Goal: Information Seeking & Learning: Learn about a topic

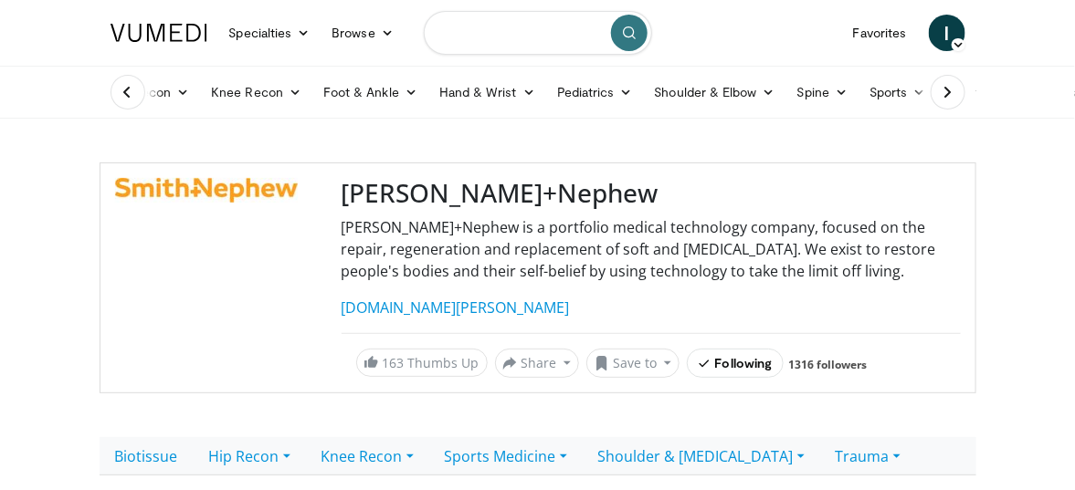
click at [554, 39] on input "Search topics, interventions" at bounding box center [538, 33] width 228 height 44
type input "**********"
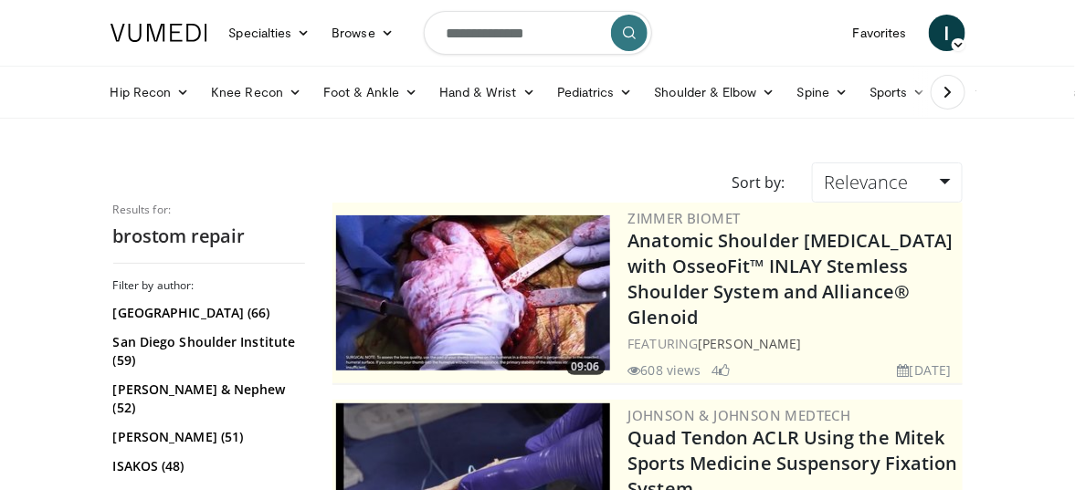
click at [554, 39] on input "**********" at bounding box center [538, 33] width 228 height 44
type input "*"
type input "**********"
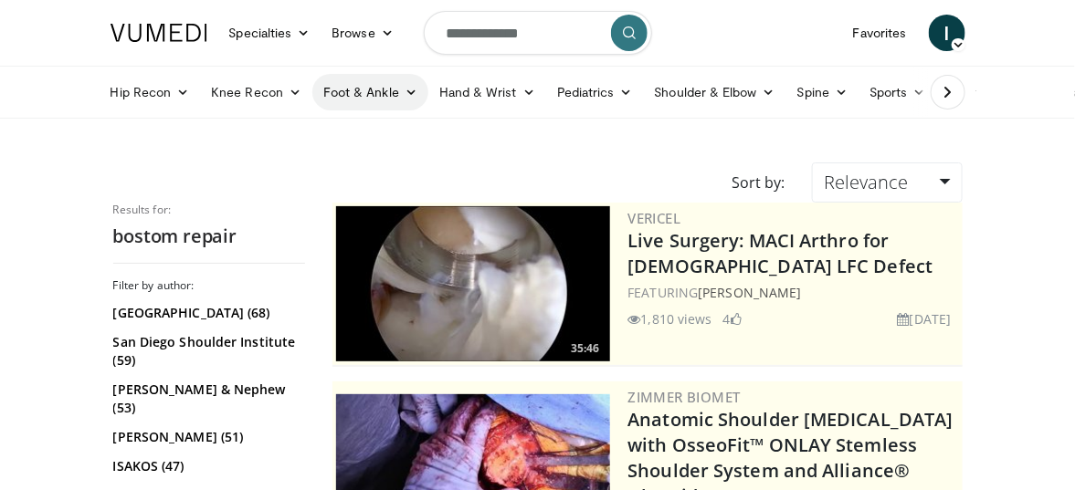
click at [396, 87] on link "Foot & Ankle" at bounding box center [370, 92] width 116 height 37
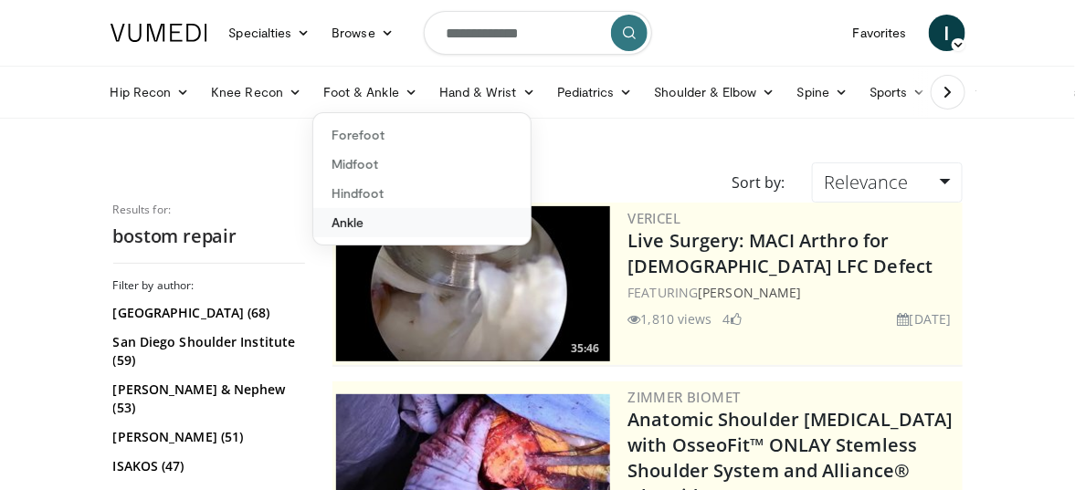
click at [429, 219] on link "Ankle" at bounding box center [421, 222] width 217 height 29
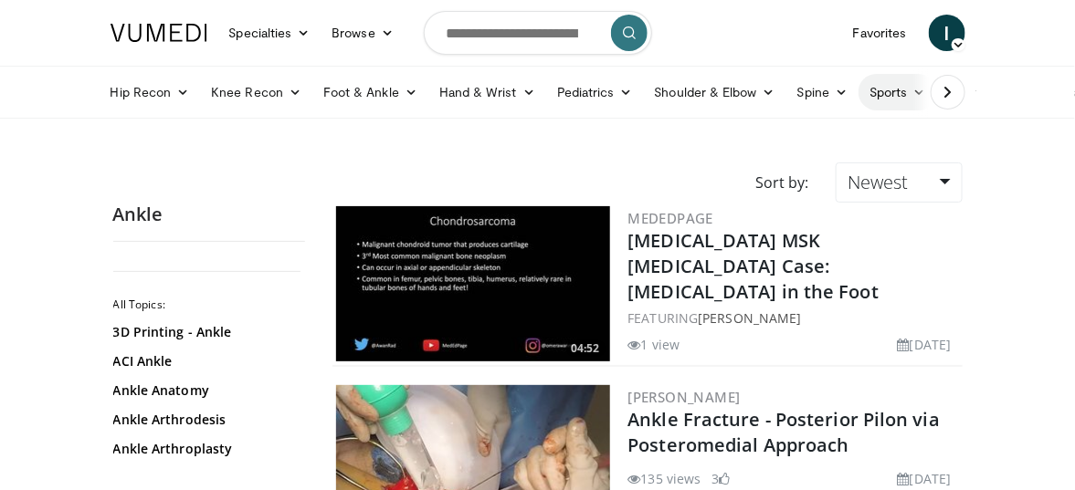
click at [863, 90] on link "Sports" at bounding box center [897, 92] width 79 height 37
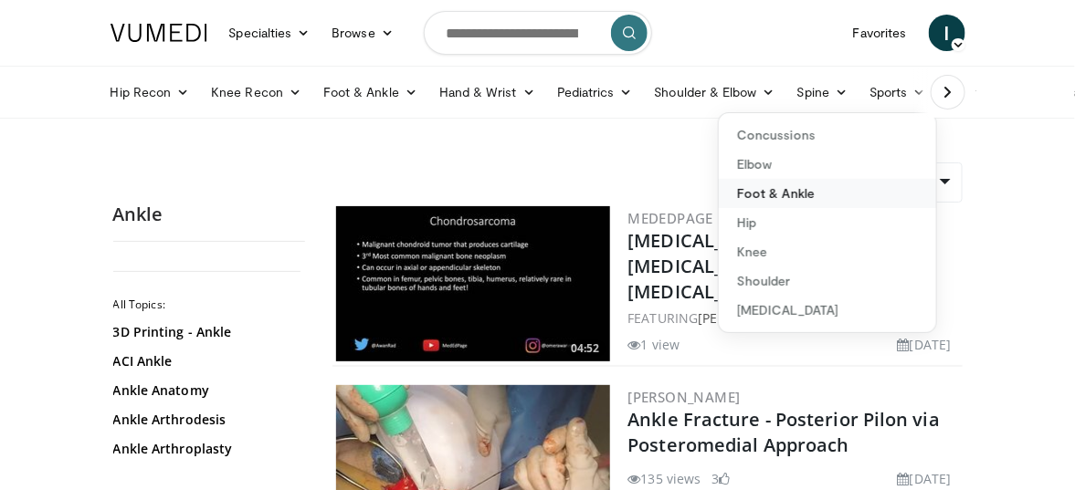
click at [837, 197] on link "Foot & Ankle" at bounding box center [827, 193] width 217 height 29
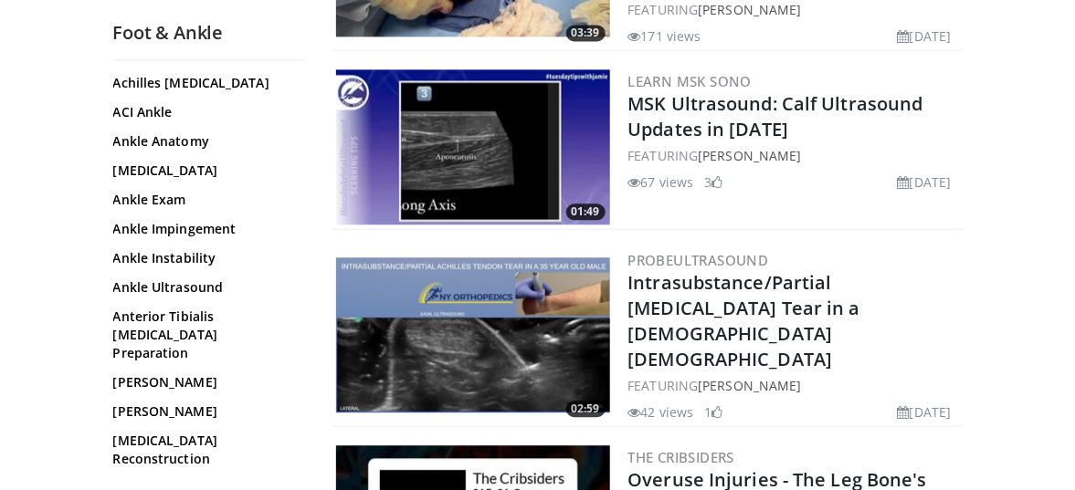
scroll to position [274, 0]
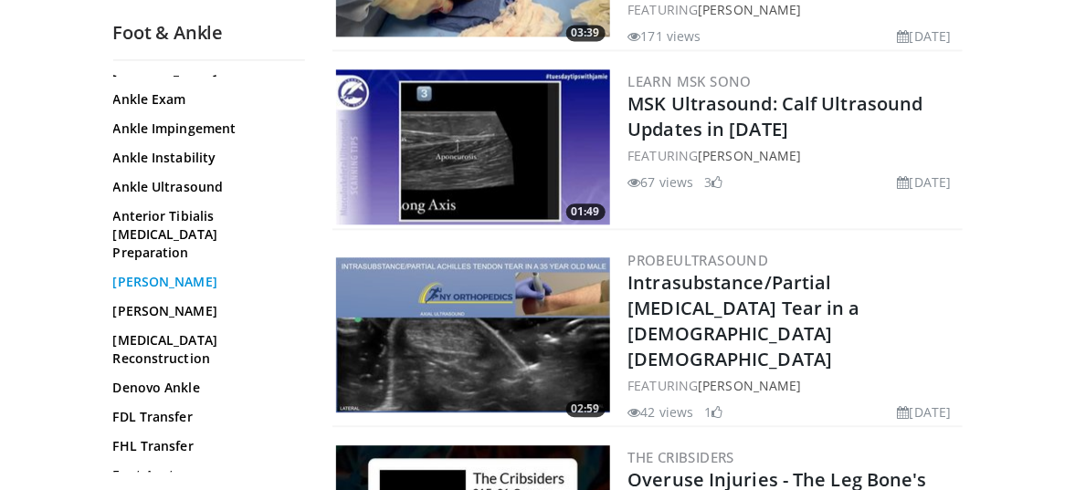
click at [163, 273] on link "Brostrom" at bounding box center [204, 282] width 183 height 18
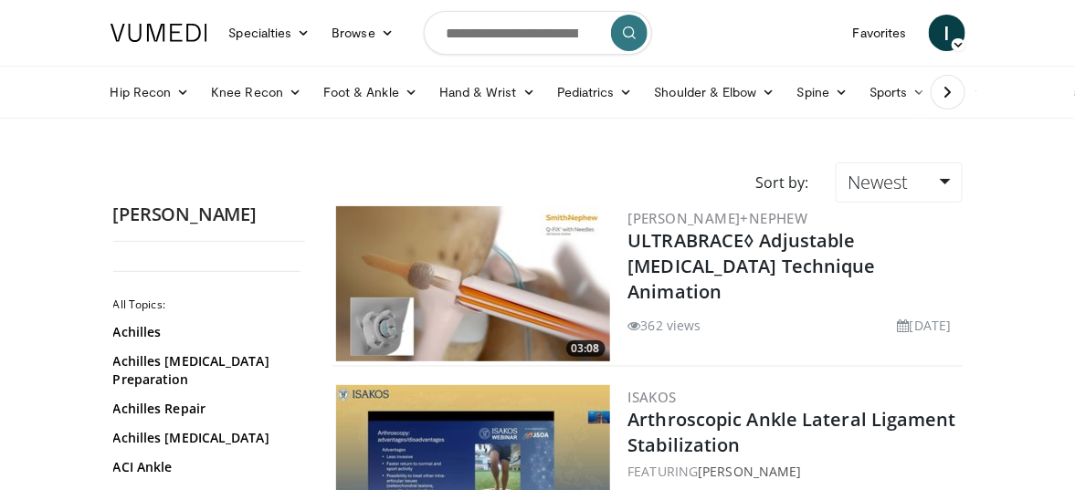
click at [451, 289] on img at bounding box center [473, 283] width 274 height 155
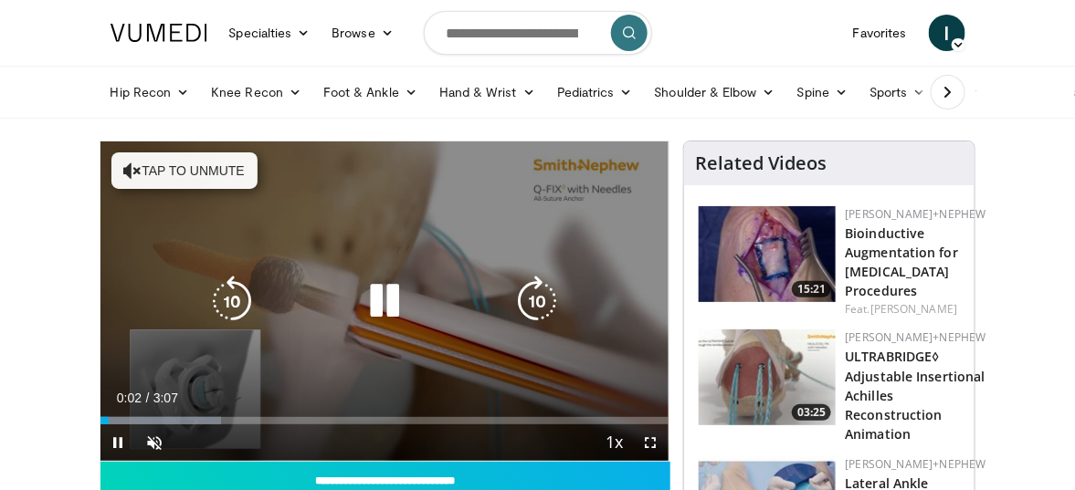
click at [235, 173] on button "Tap to unmute" at bounding box center [184, 170] width 146 height 37
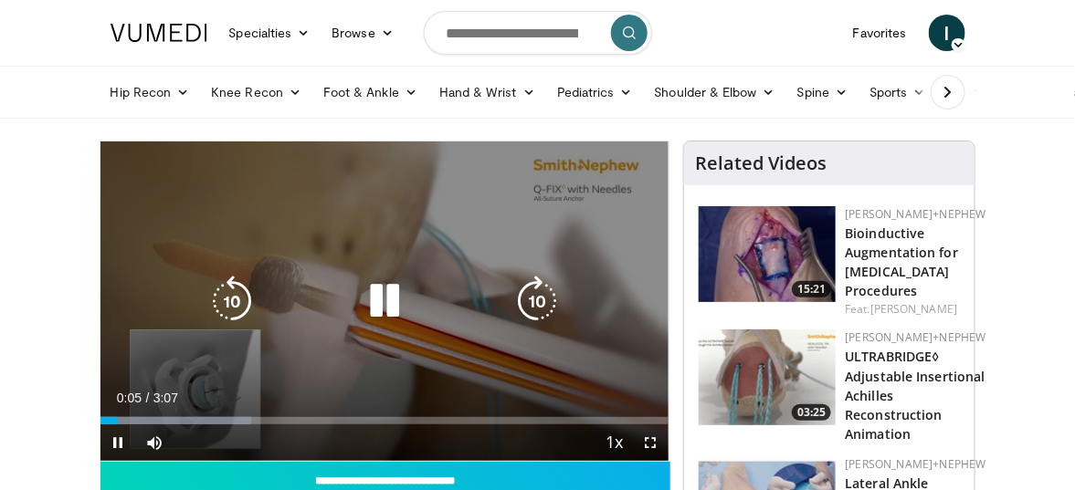
scroll to position [91, 0]
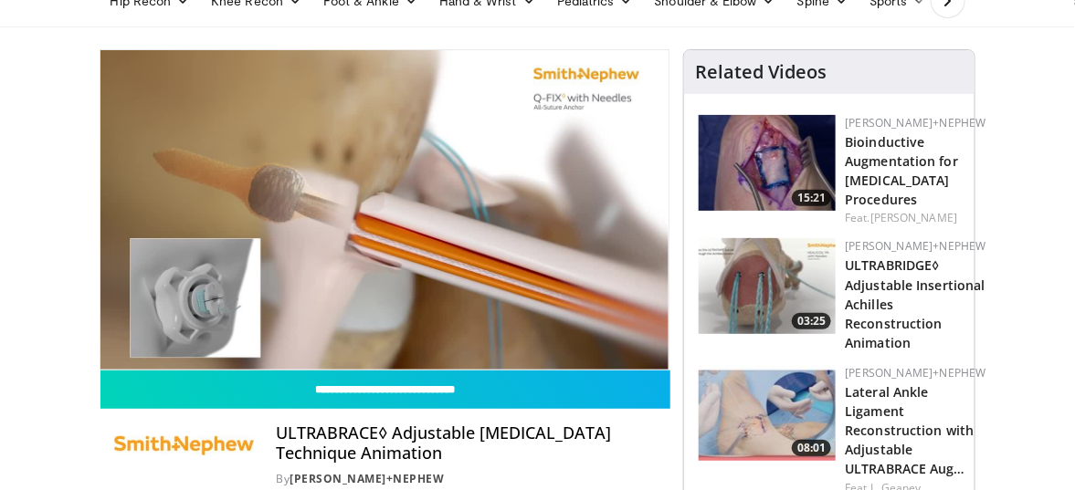
click at [772, 171] on img at bounding box center [766, 163] width 137 height 96
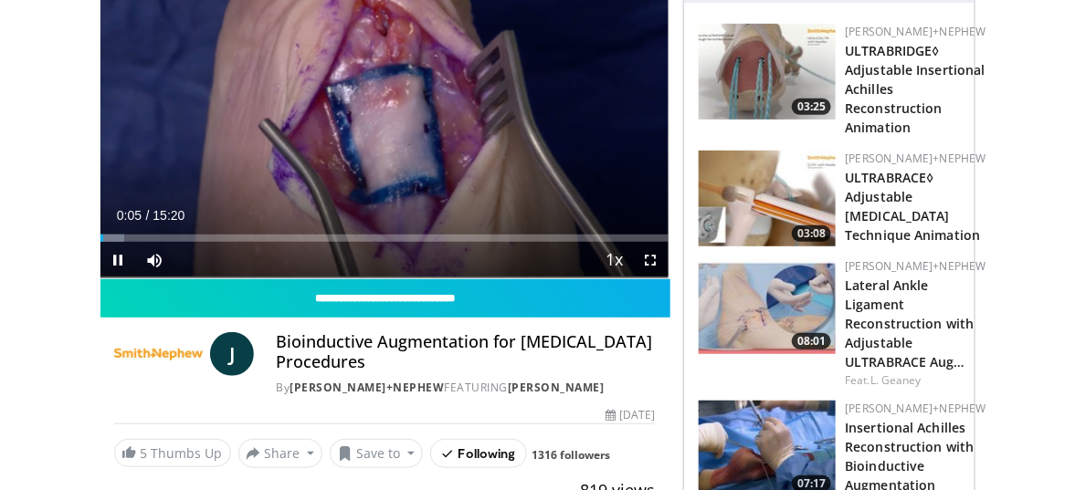
scroll to position [91, 0]
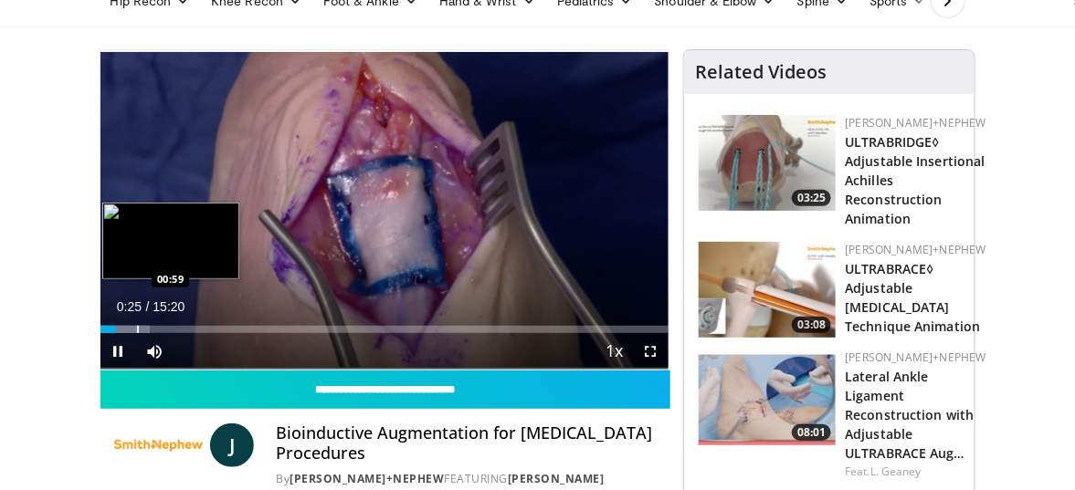
click at [137, 326] on div "Progress Bar" at bounding box center [138, 329] width 2 height 7
click at [148, 322] on div "Loaded : 13.04% 01:00 01:19" at bounding box center [384, 324] width 569 height 17
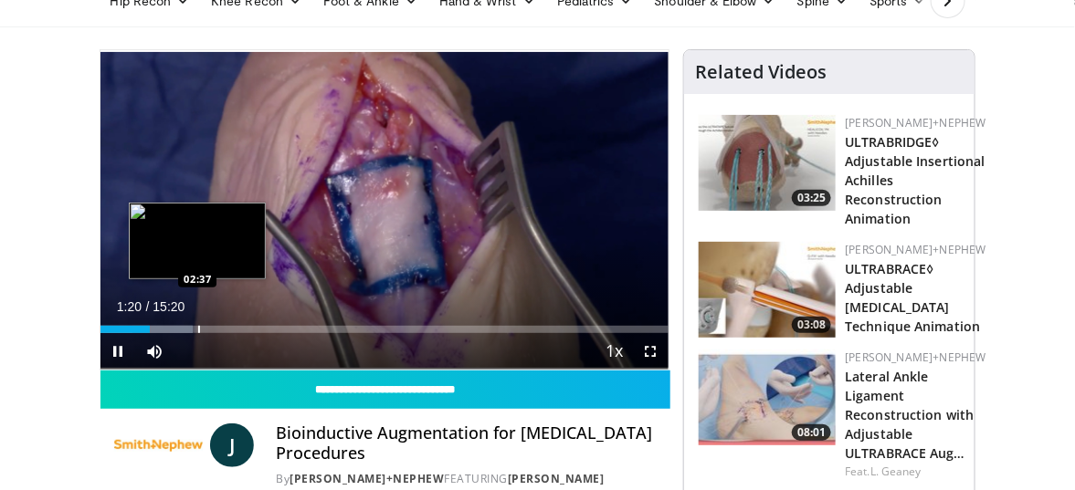
click at [197, 323] on div "Loaded : 16.26% 01:20 02:37" at bounding box center [384, 324] width 569 height 17
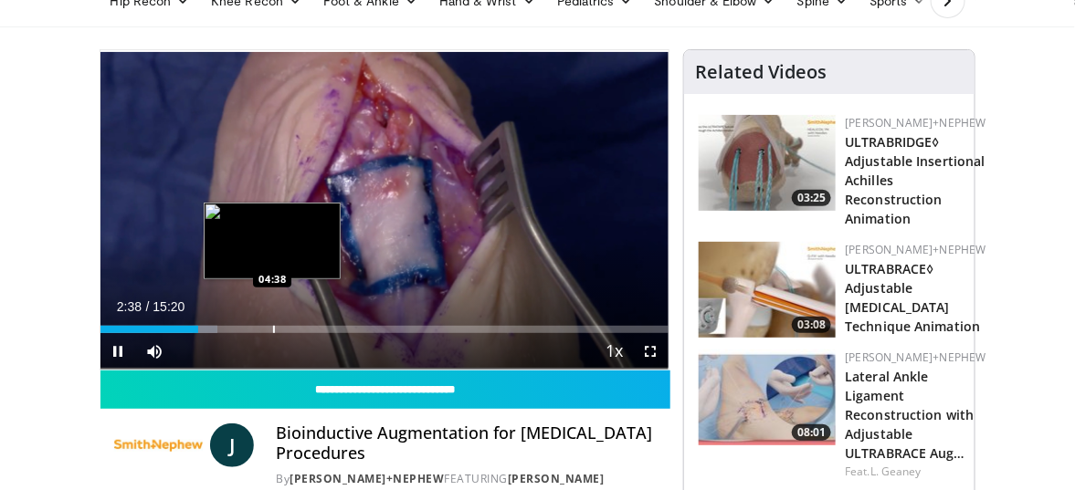
click at [273, 326] on div "Progress Bar" at bounding box center [274, 329] width 2 height 7
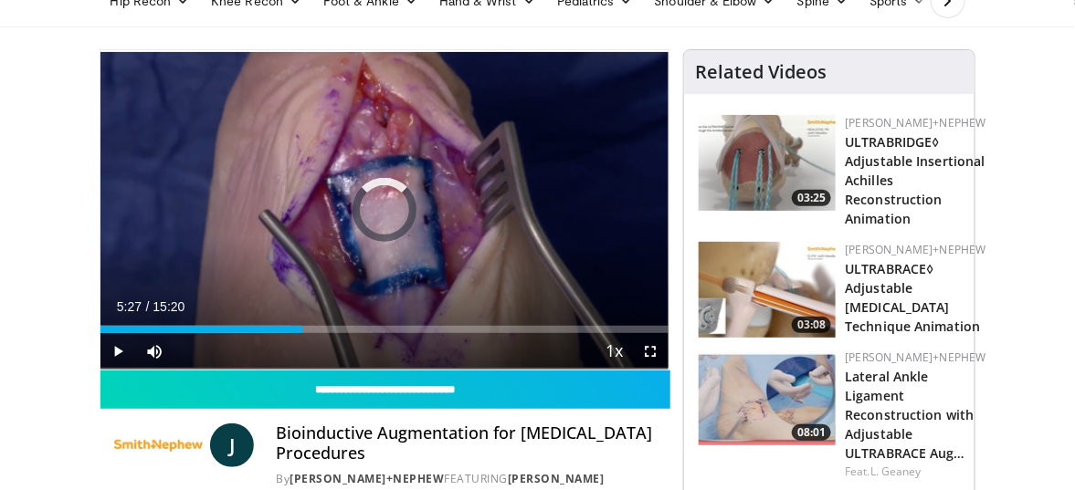
click at [304, 327] on div "Progress Bar" at bounding box center [305, 329] width 2 height 7
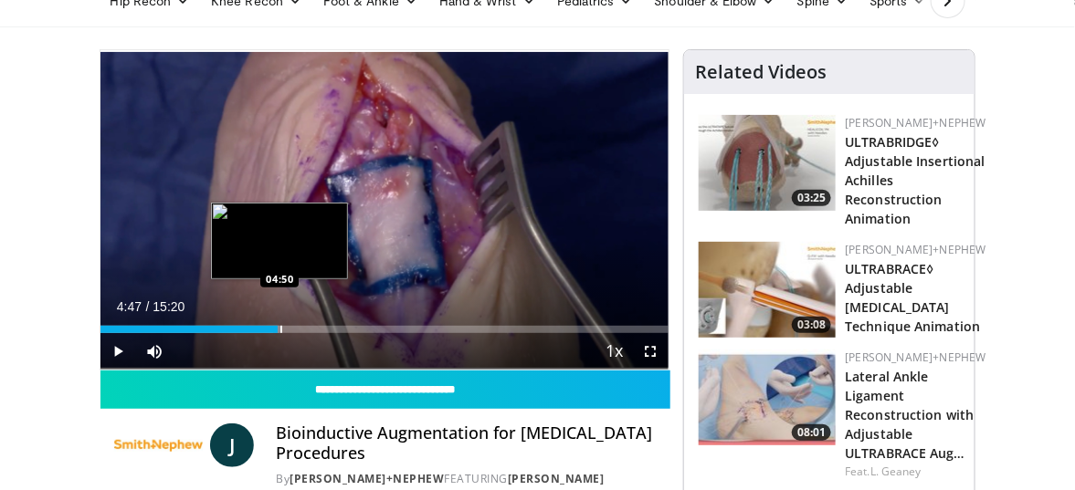
click at [278, 327] on div "04:47" at bounding box center [189, 329] width 178 height 7
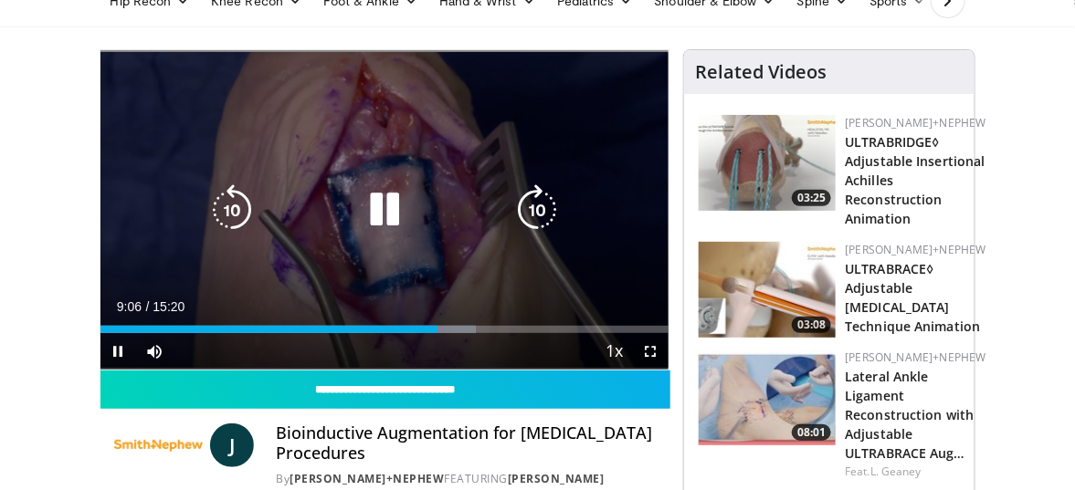
click at [341, 271] on div "10 seconds Tap to unmute" at bounding box center [384, 210] width 569 height 320
click at [387, 204] on icon "Video Player" at bounding box center [384, 209] width 51 height 51
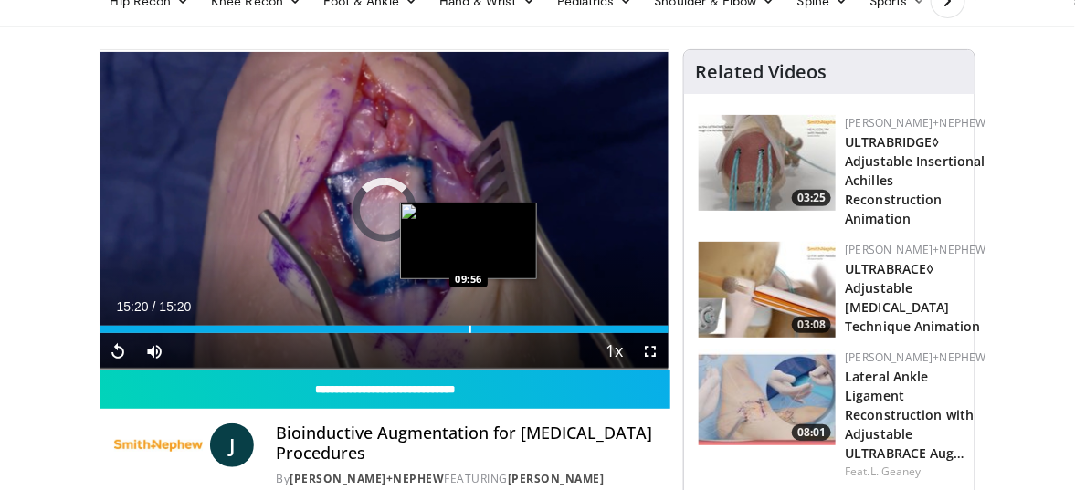
click at [467, 324] on div "Loaded : 100.00% 15:20 09:56" at bounding box center [384, 324] width 569 height 17
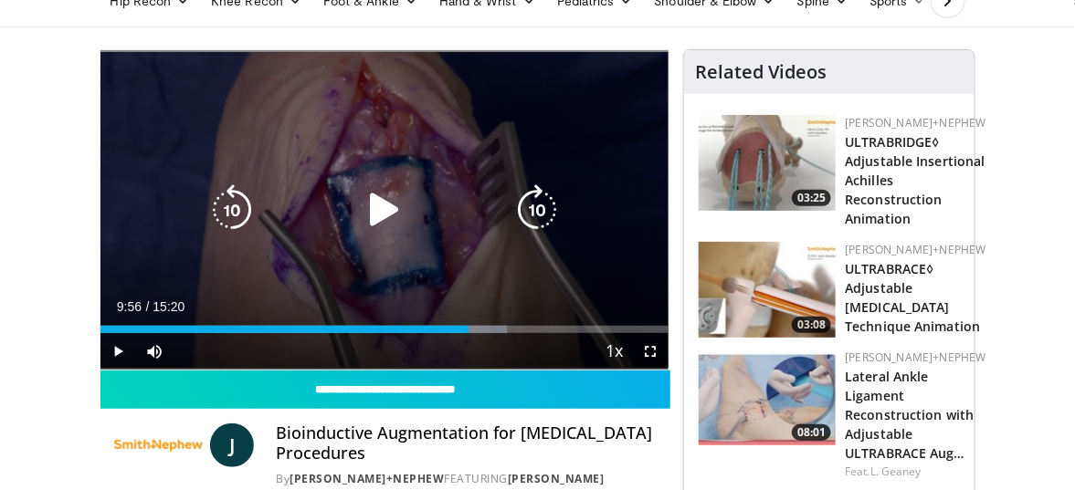
click at [385, 202] on icon "Video Player" at bounding box center [384, 209] width 51 height 51
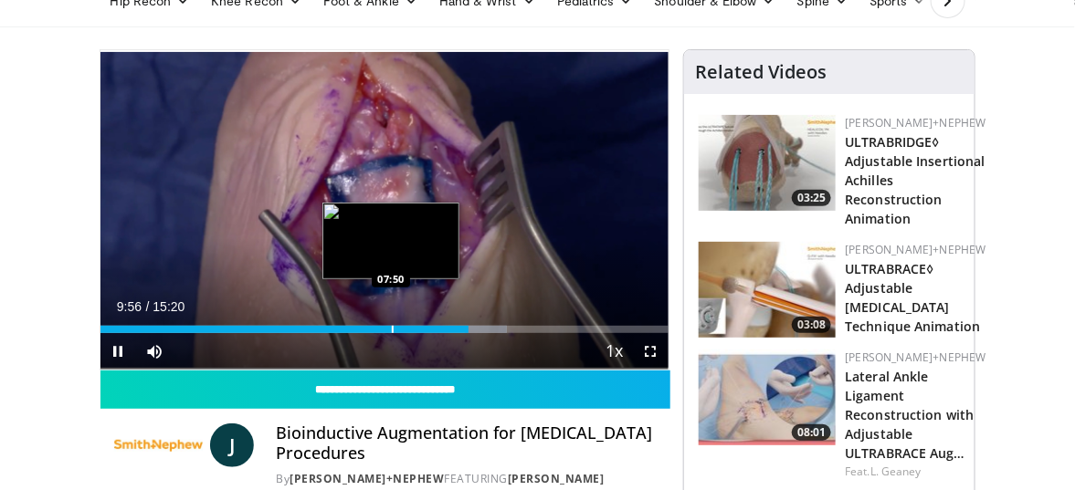
click at [392, 327] on div "Progress Bar" at bounding box center [393, 329] width 2 height 7
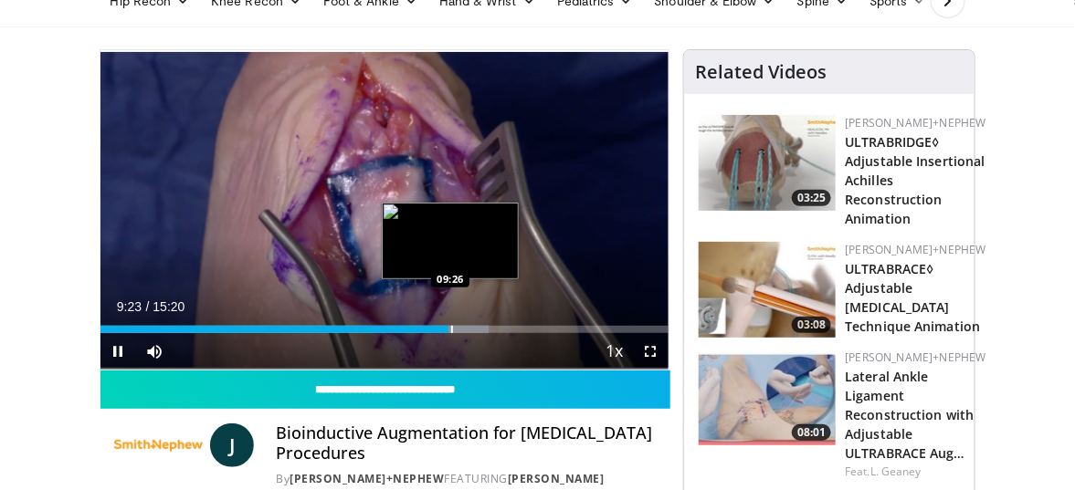
click at [451, 327] on div "Progress Bar" at bounding box center [452, 329] width 2 height 7
click at [461, 330] on div "Progress Bar" at bounding box center [462, 329] width 2 height 7
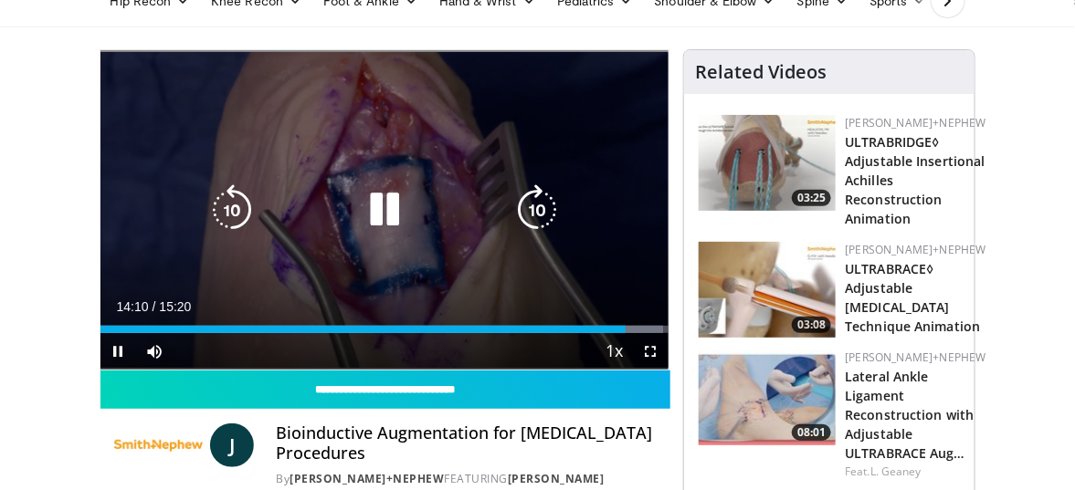
click at [384, 232] on icon "Video Player" at bounding box center [384, 209] width 51 height 51
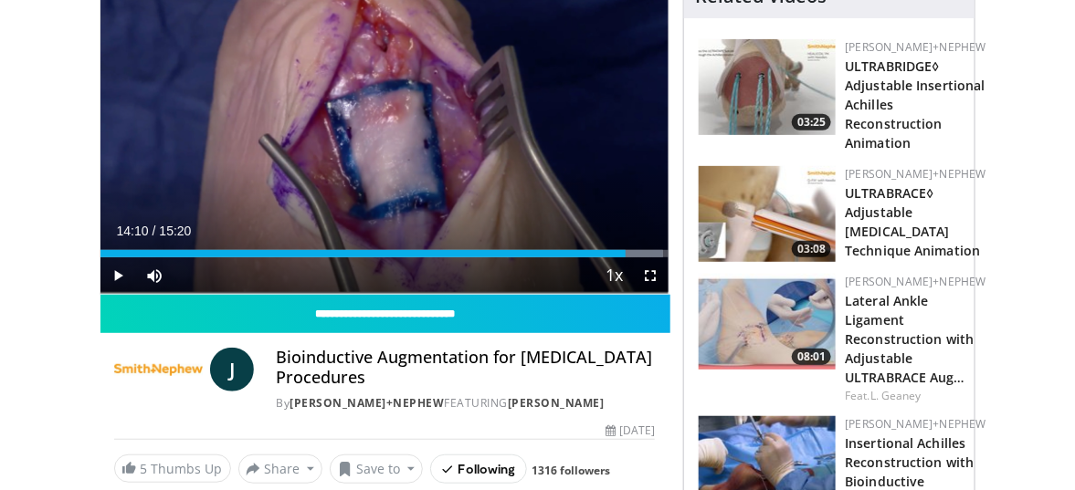
scroll to position [0, 0]
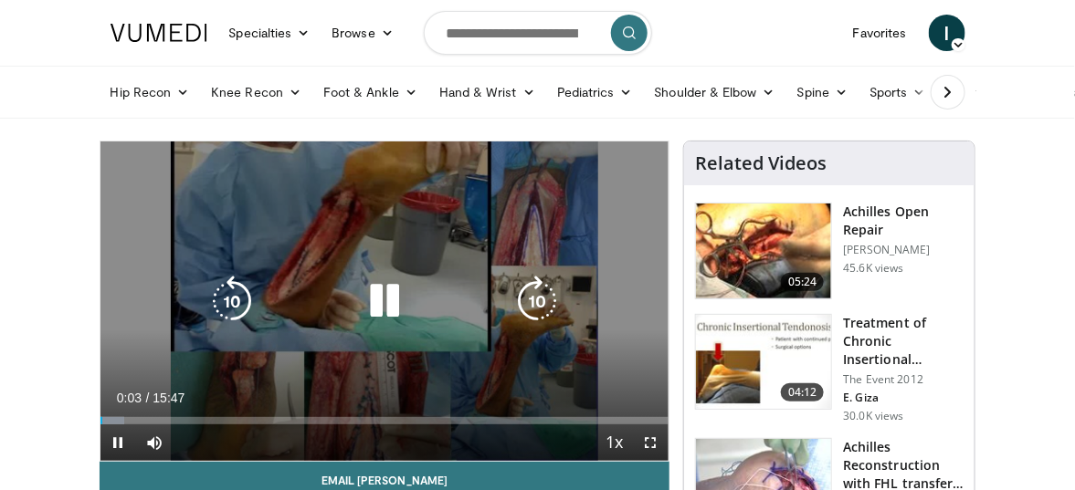
click at [395, 304] on icon "Video Player" at bounding box center [384, 301] width 51 height 51
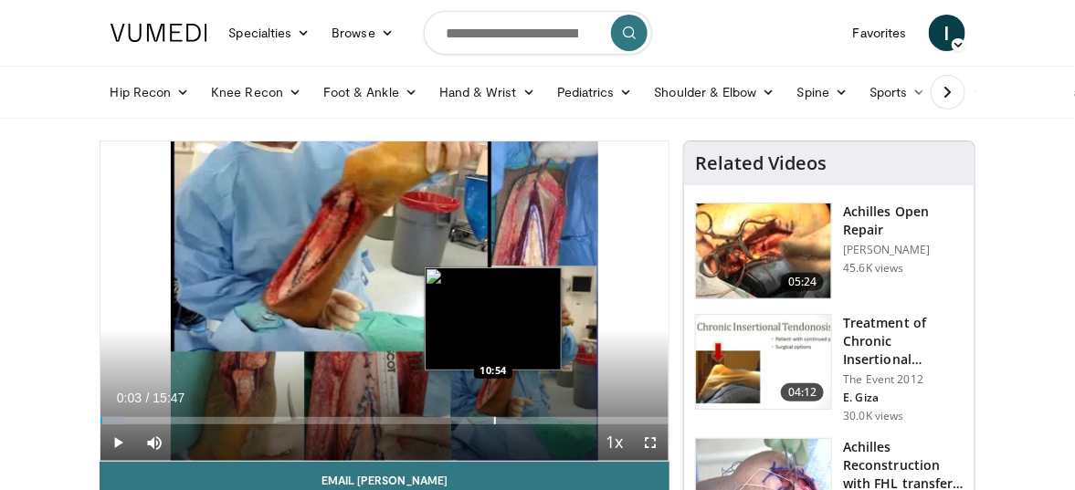
click at [492, 409] on div "Loaded : 4.18% 00:03 10:54" at bounding box center [384, 415] width 569 height 17
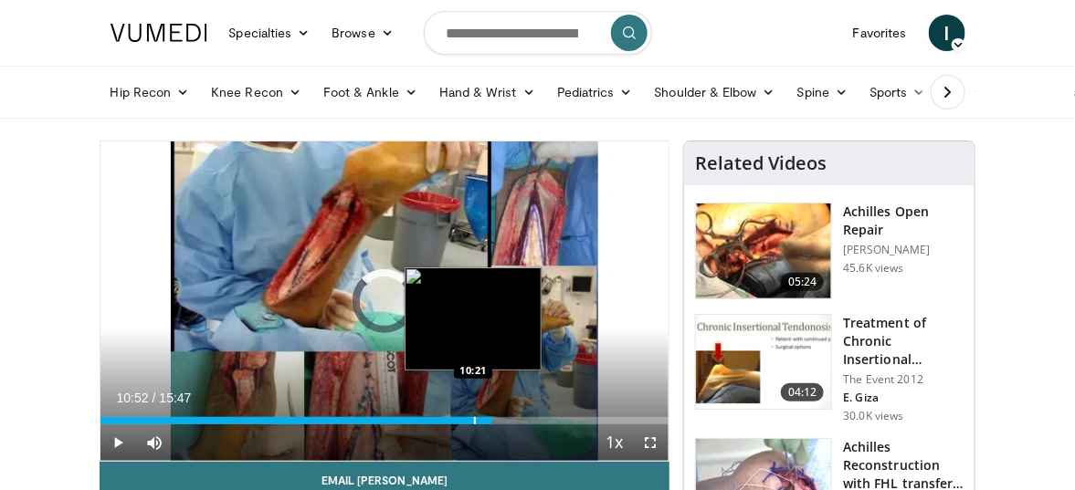
click at [474, 419] on div "Progress Bar" at bounding box center [475, 420] width 2 height 7
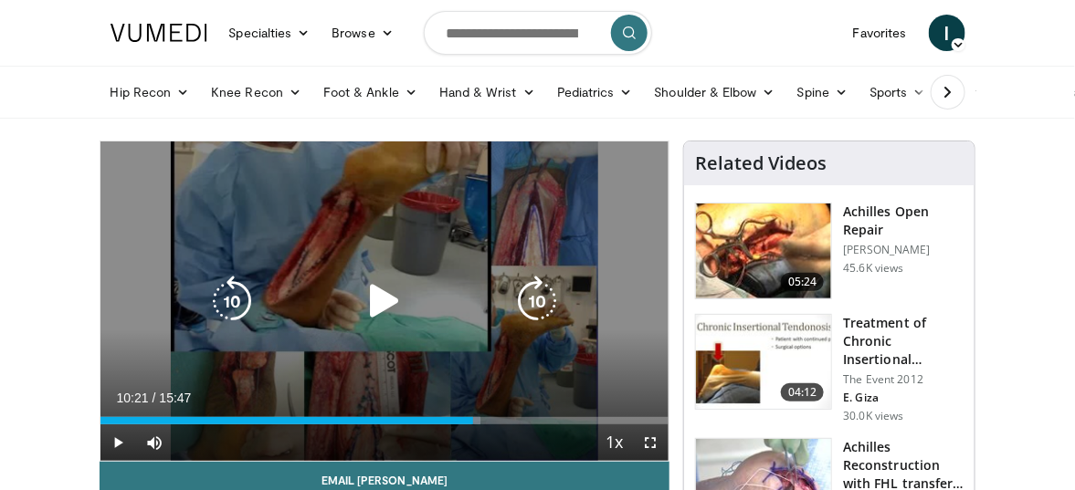
click at [391, 298] on icon "Video Player" at bounding box center [384, 301] width 51 height 51
